Goal: Contribute content: Contribute content

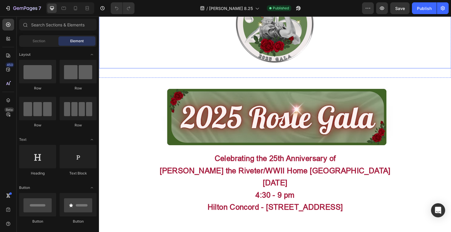
scroll to position [147, 0]
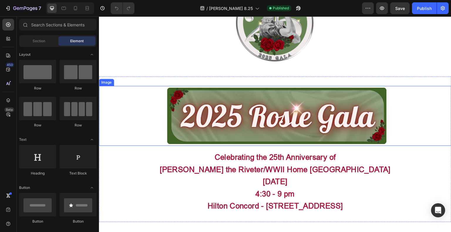
click at [263, 105] on img at bounding box center [275, 116] width 240 height 60
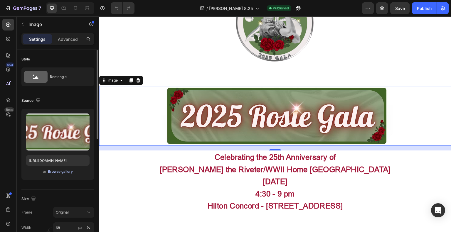
click at [60, 171] on div "Browse gallery" at bounding box center [60, 171] width 25 height 5
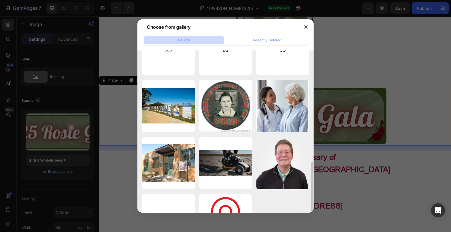
scroll to position [185, 0]
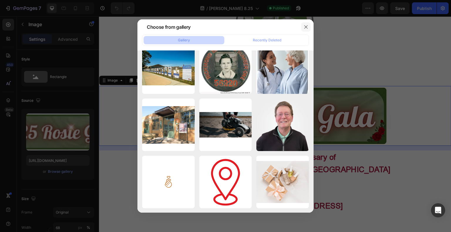
click at [305, 28] on icon "button" at bounding box center [306, 27] width 5 height 5
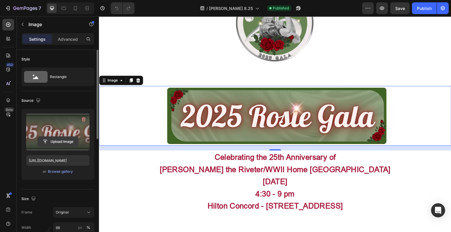
click at [55, 138] on input "file" at bounding box center [58, 142] width 41 height 10
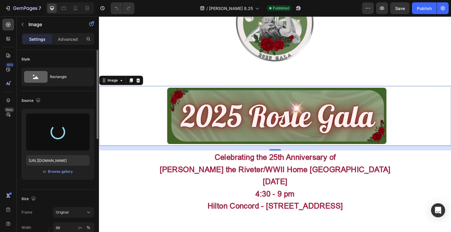
type input "[URL][DOMAIN_NAME]"
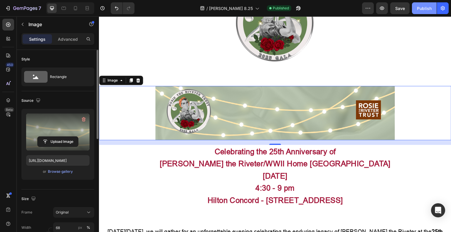
click at [419, 8] on div "Publish" at bounding box center [424, 8] width 15 height 6
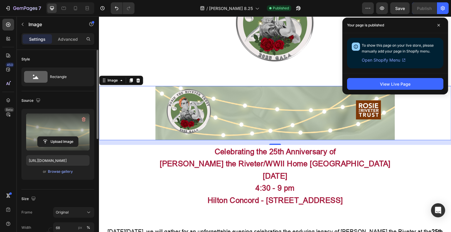
click at [412, 105] on div at bounding box center [275, 113] width 353 height 54
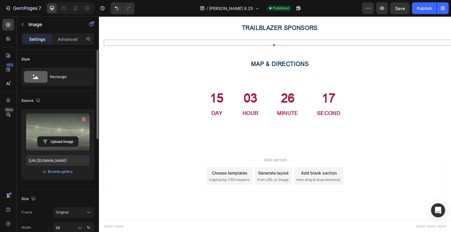
scroll to position [617, 0]
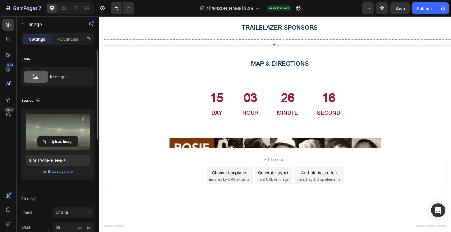
click at [398, 39] on img at bounding box center [410, 39] width 63 height 0
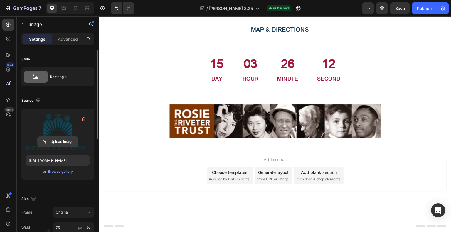
click at [55, 141] on input "file" at bounding box center [58, 142] width 41 height 10
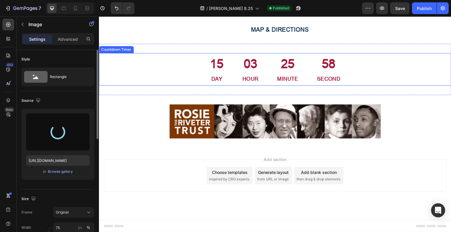
type input "[URL][DOMAIN_NAME]"
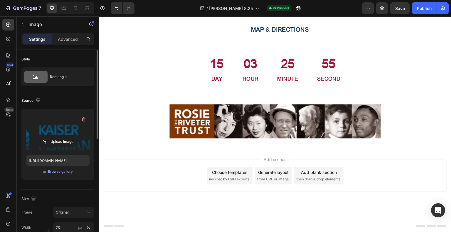
click at [383, 11] on div "Image Image Image Image 0 Carousel" at bounding box center [280, 8] width 353 height 6
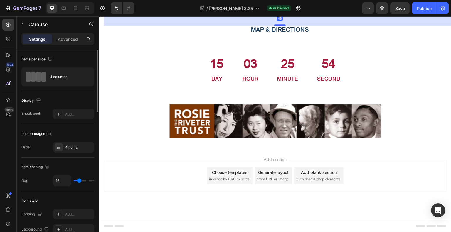
click at [389, 5] on img at bounding box center [410, 5] width 63 height 0
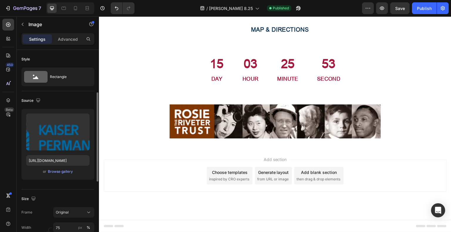
scroll to position [29, 0]
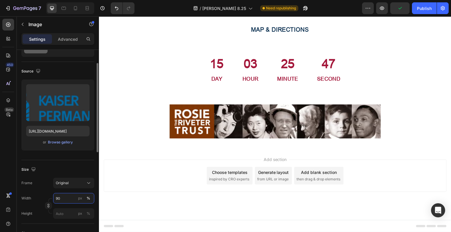
type input "9"
type input "1"
type input "1000"
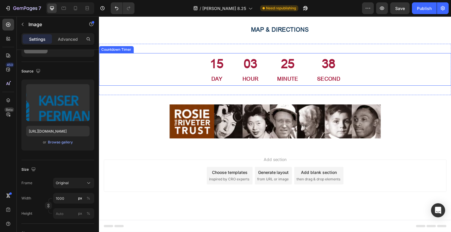
click at [350, 86] on div "15 Day 03 Hour 25 Minute 38 Second" at bounding box center [275, 69] width 353 height 33
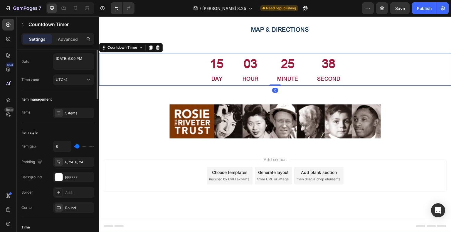
scroll to position [0, 0]
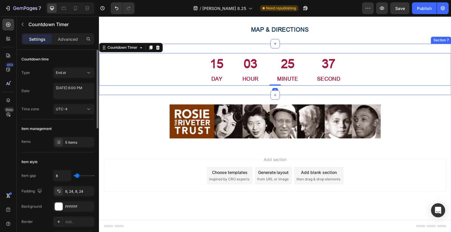
click at [355, 96] on div "15 Day 03 Hour 25 Minute 37 Second Countdown Timer 0 Section 7" at bounding box center [275, 70] width 353 height 52
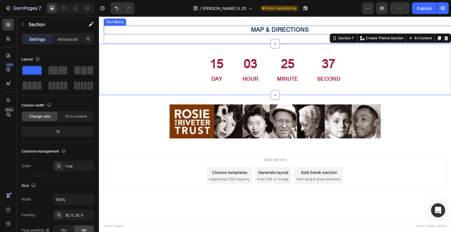
click at [378, 34] on p "MAP & DIRECTIONS" at bounding box center [279, 30] width 351 height 8
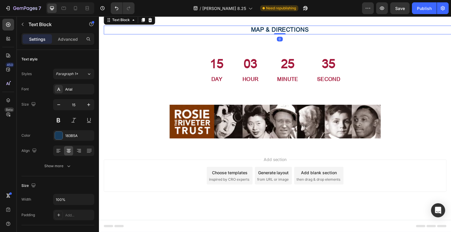
scroll to position [705, 0]
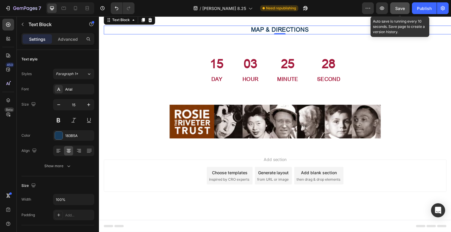
click at [396, 5] on button "Save" at bounding box center [400, 8] width 19 height 12
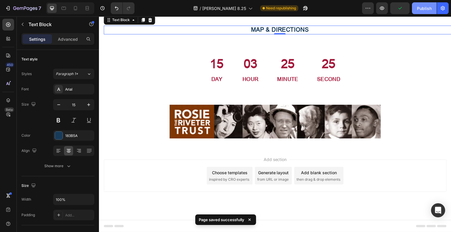
click at [421, 9] on div "Publish" at bounding box center [424, 8] width 15 height 6
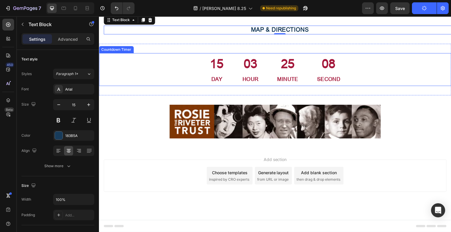
scroll to position [558, 0]
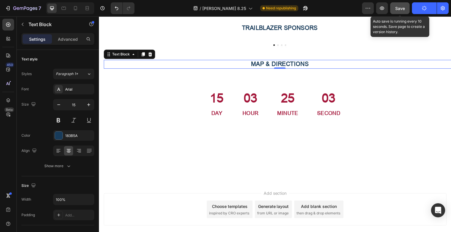
click at [402, 11] on button "Save" at bounding box center [400, 8] width 19 height 12
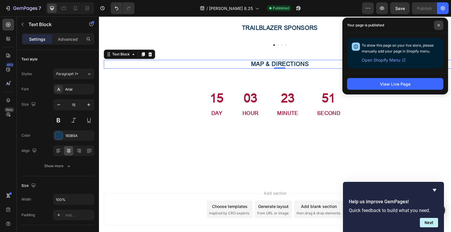
click at [437, 27] on span at bounding box center [438, 25] width 9 height 9
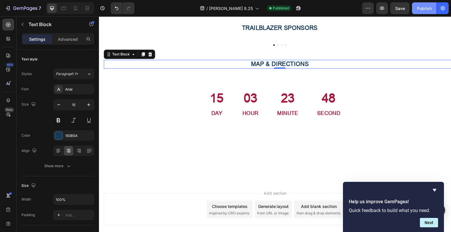
click at [422, 11] on button "Publish" at bounding box center [424, 8] width 25 height 12
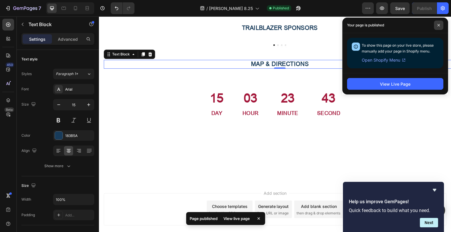
click at [439, 28] on span at bounding box center [438, 25] width 9 height 9
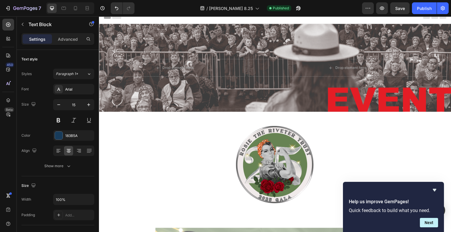
scroll to position [0, 0]
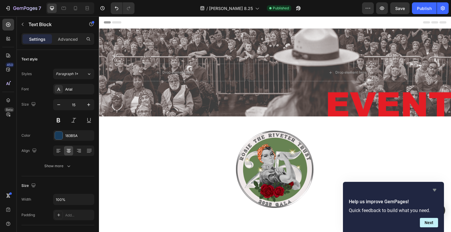
click at [436, 189] on icon "Hide survey" at bounding box center [434, 190] width 7 height 7
